Goal: Complete application form: Complete application form

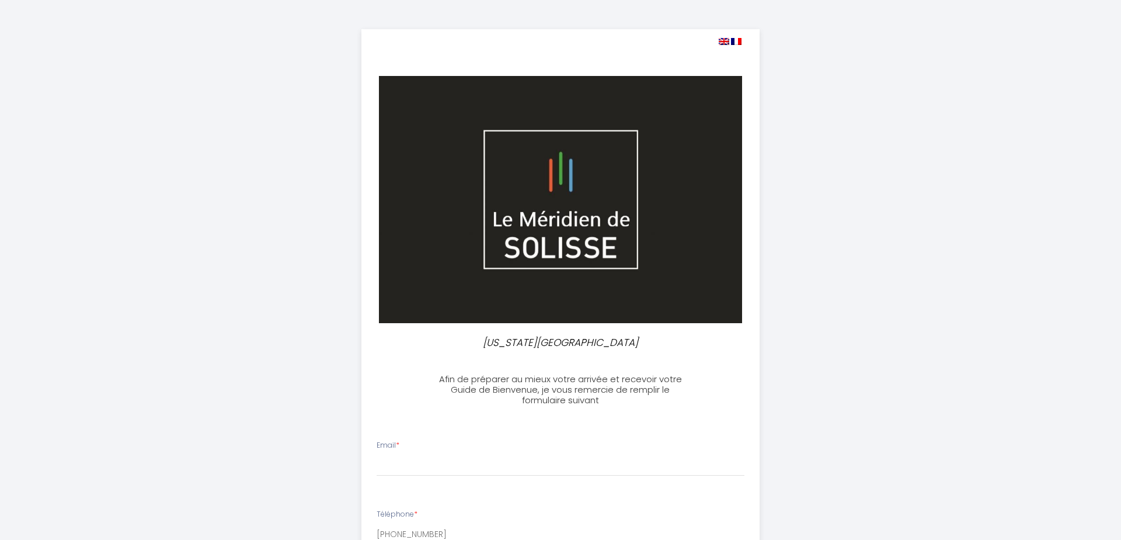
select select
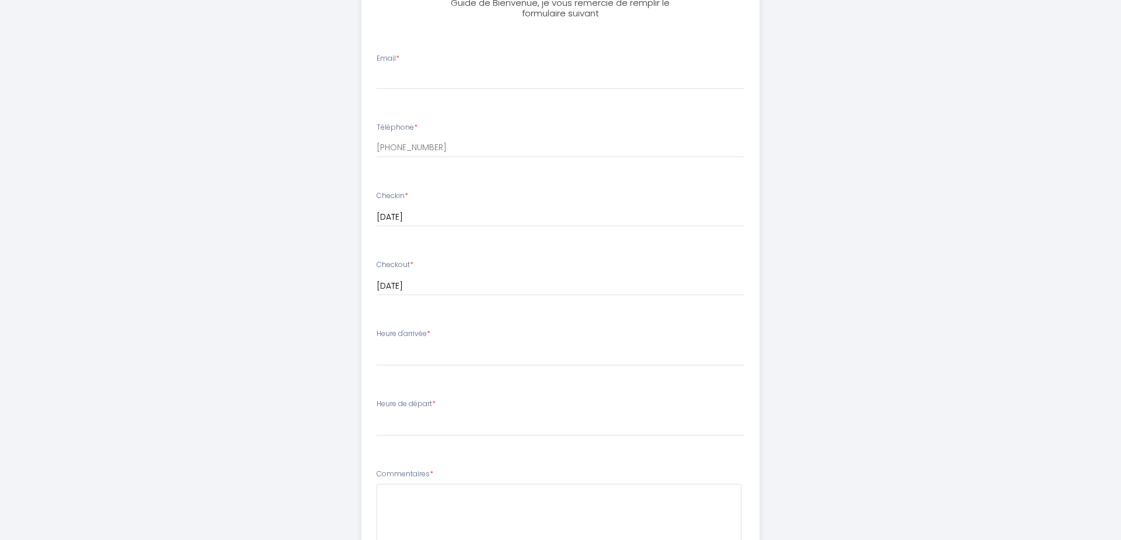
scroll to position [333, 0]
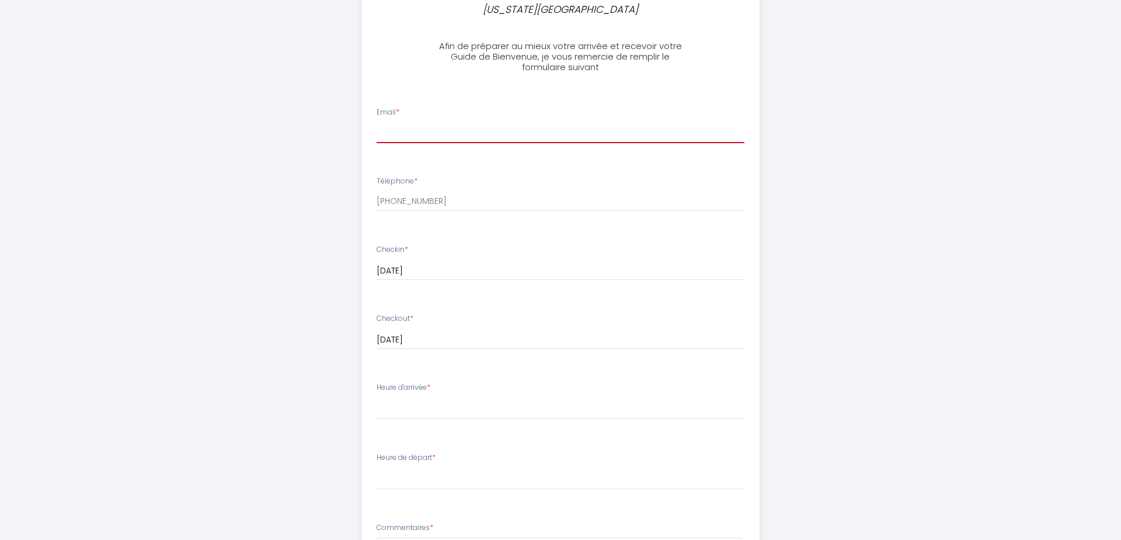
click at [402, 135] on input "Email *" at bounding box center [561, 132] width 368 height 21
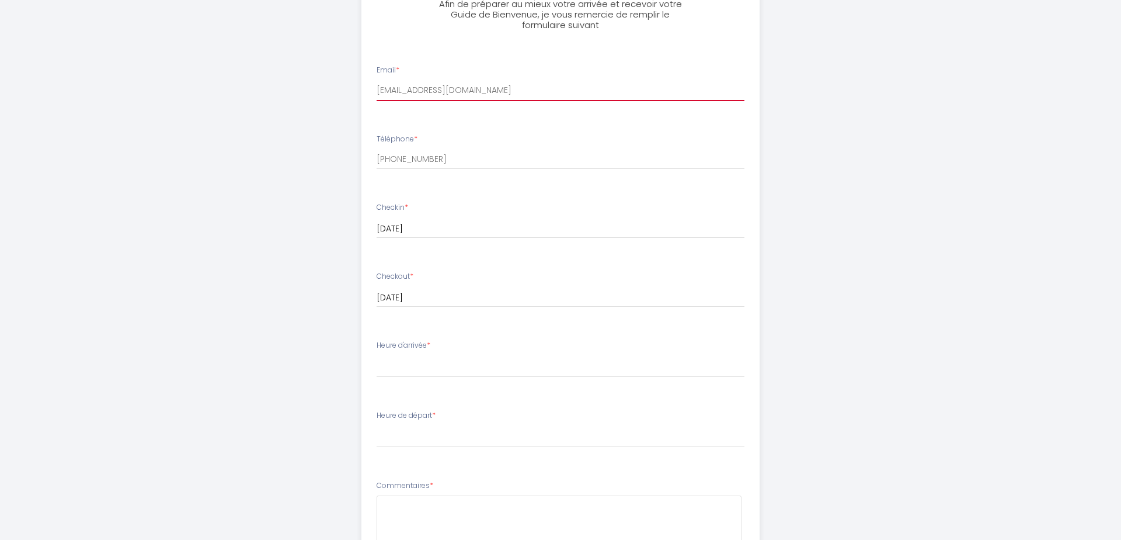
scroll to position [286, 0]
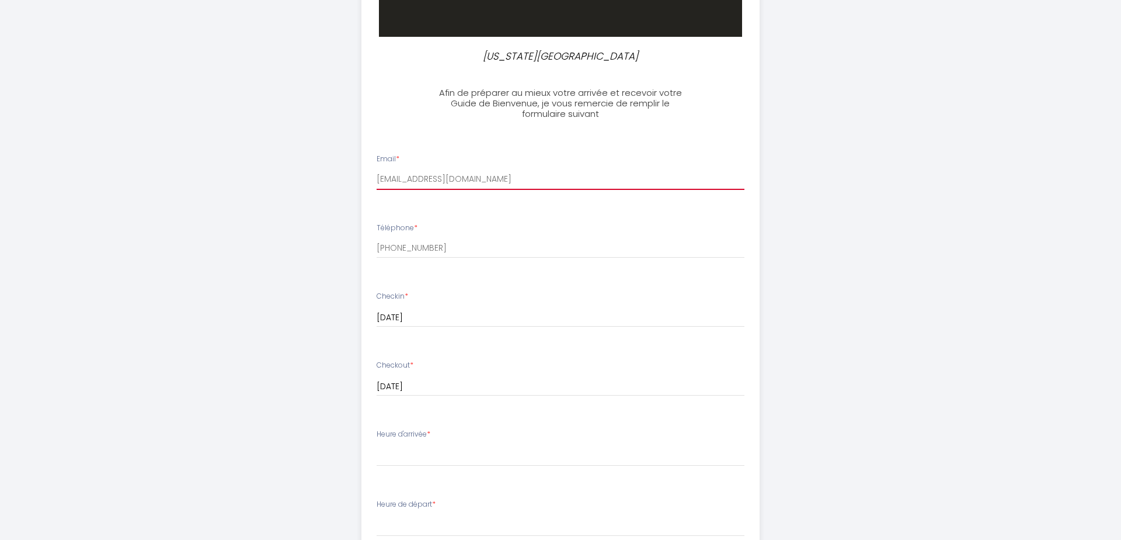
type input "[EMAIL_ADDRESS][DOMAIN_NAME]"
click at [377, 444] on select "15:00 15:30 16:00 16:30 17:00 17:30 18:00 18:30 19:00 19:30 20:00 20:30 21:00 2…" at bounding box center [561, 455] width 368 height 22
select select "16:00"
click option "16:00" at bounding box center [0, 0] width 0 height 0
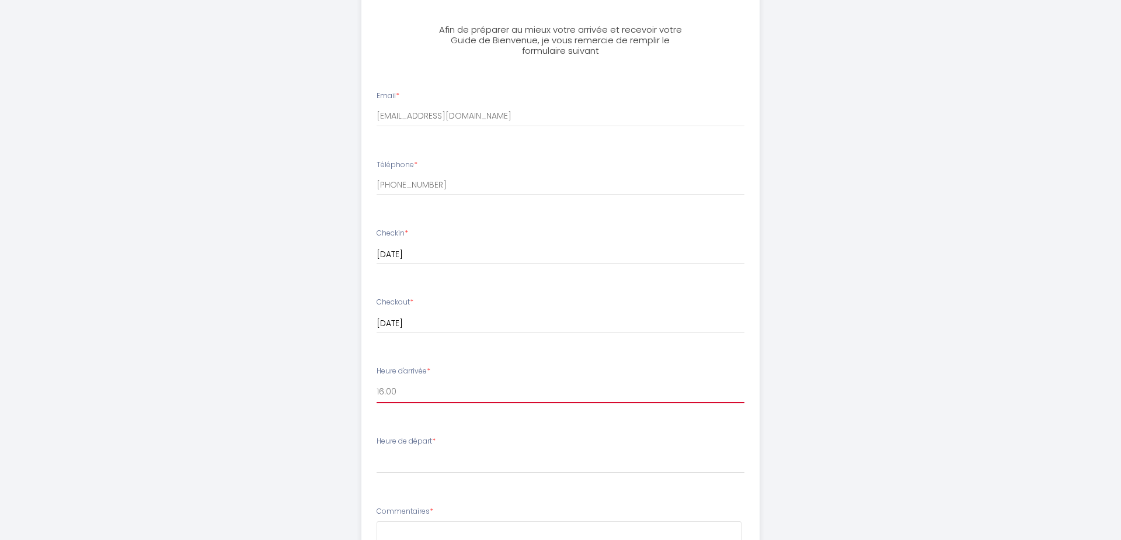
scroll to position [419, 0]
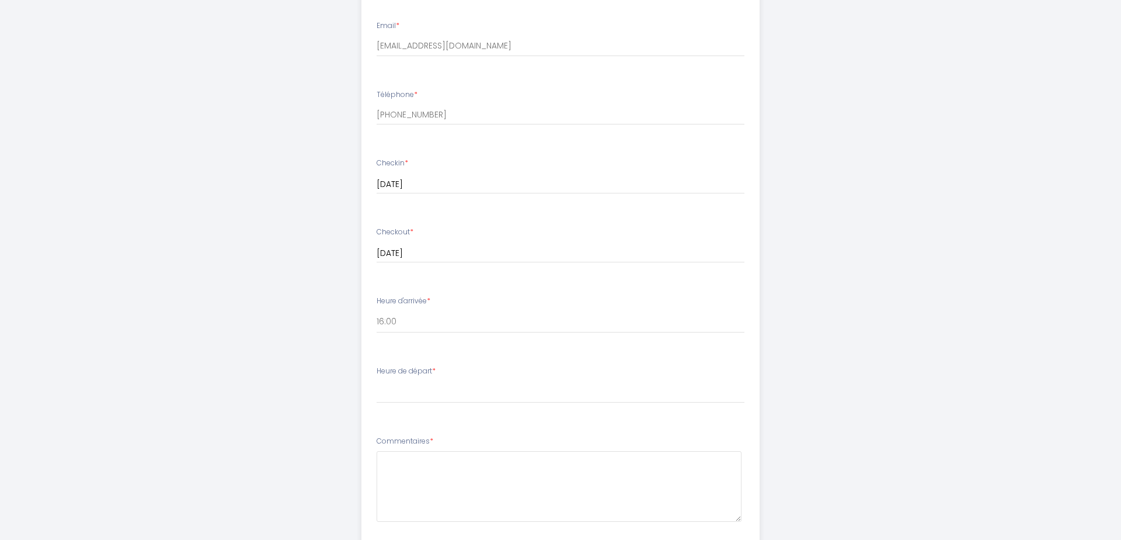
click at [426, 372] on label "Heure de départ *" at bounding box center [406, 371] width 59 height 11
click at [377, 381] on select "00:00 00:30 01:00 01:30 02:00 02:30 03:00 03:30 04:00 04:30 05:00 05:30 06:00 0…" at bounding box center [561, 392] width 368 height 22
select select "08:00"
click option "08:00" at bounding box center [0, 0] width 0 height 0
click at [415, 470] on textarea at bounding box center [560, 486] width 366 height 71
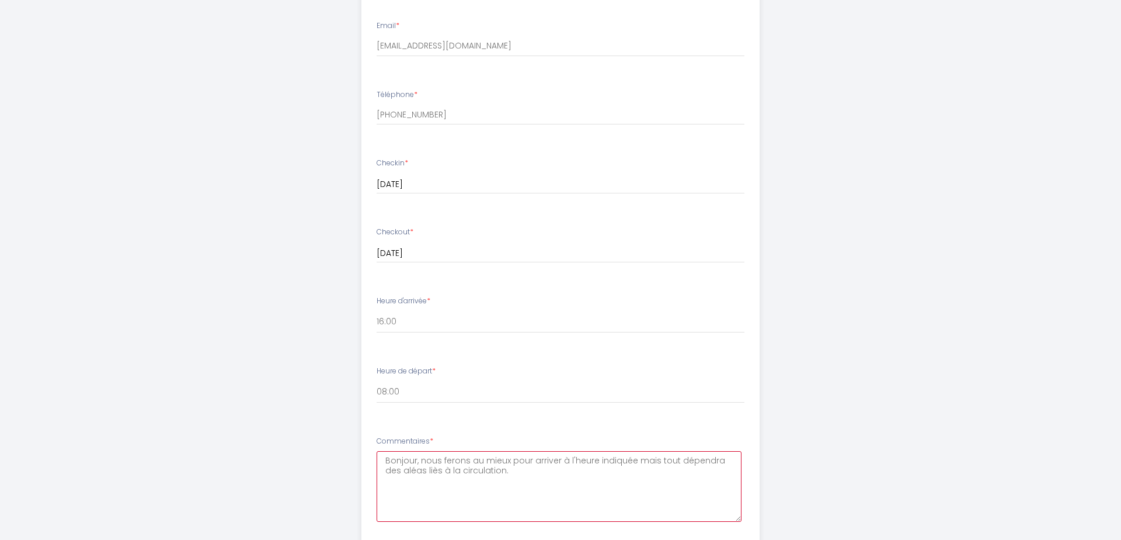
click at [418, 475] on textarea "Bonjour, nous ferons au mieux pour arriver à l'heure indiquée mais tout dépendr…" at bounding box center [560, 486] width 366 height 71
click at [509, 475] on textarea "Bonjour, nous ferons au mieux pour arriver à l'heure indiquée mais tout dépendr…" at bounding box center [560, 486] width 366 height 71
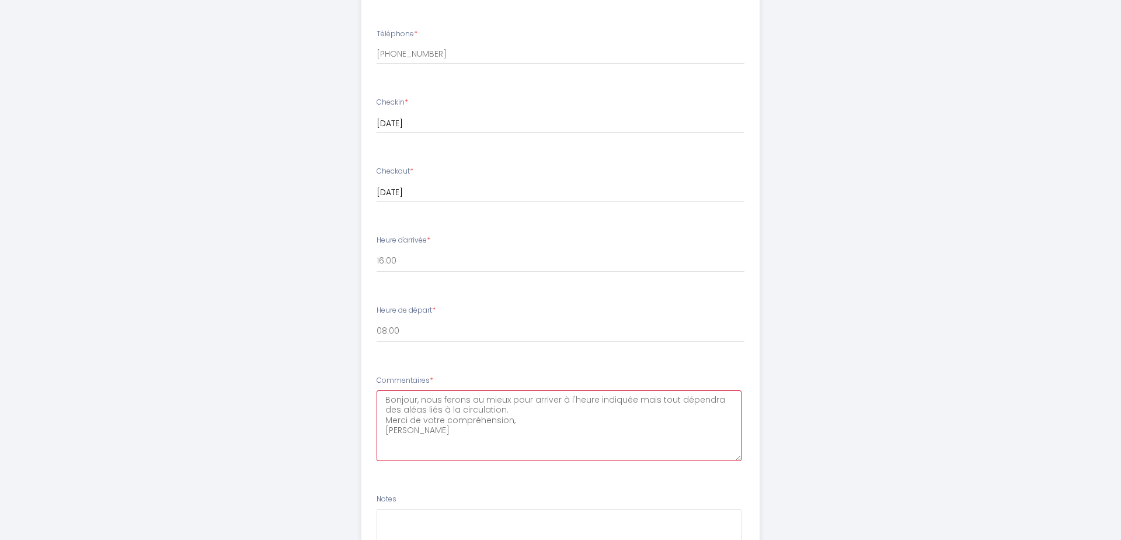
scroll to position [619, 0]
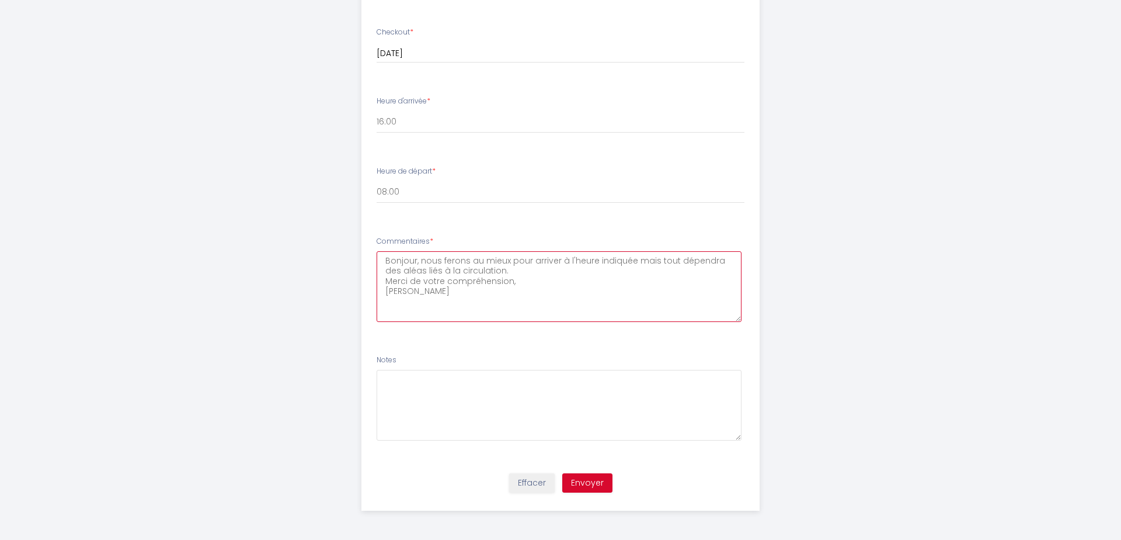
type textarea "Bonjour, nous ferons au mieux pour arriver à l'heure indiquée mais tout dépendr…"
click at [594, 488] on button "Envoyer" at bounding box center [587, 483] width 50 height 20
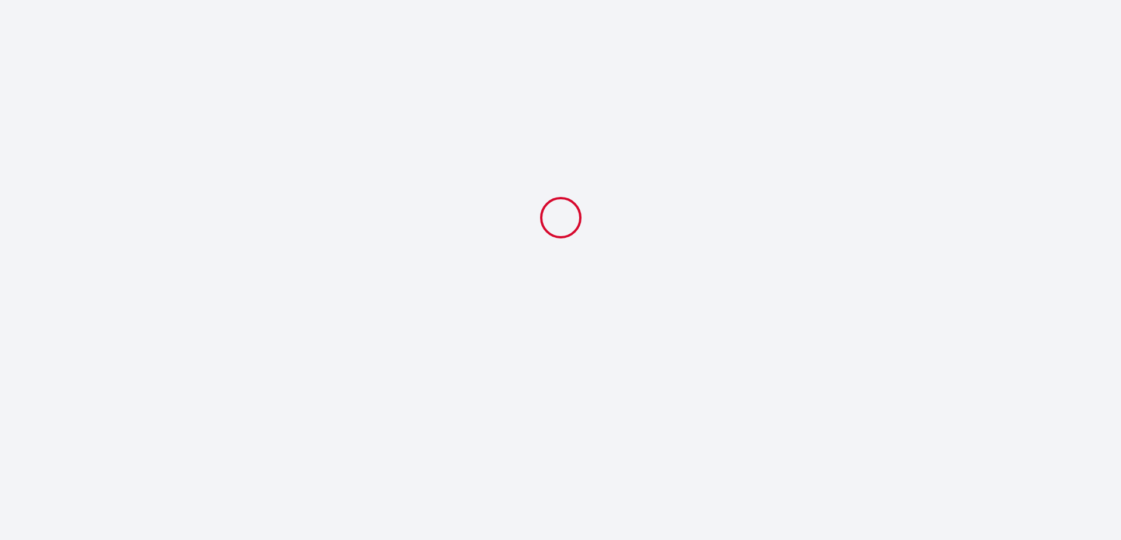
select select "16:00"
select select "08:00"
